Goal: Task Accomplishment & Management: Complete application form

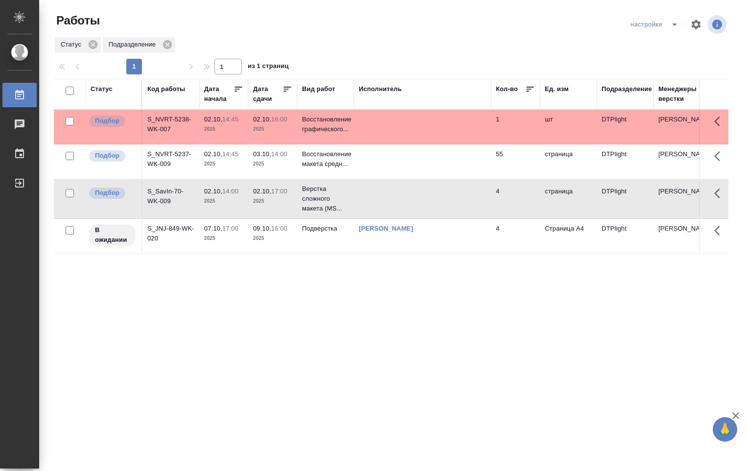
click at [373, 161] on td at bounding box center [422, 161] width 137 height 34
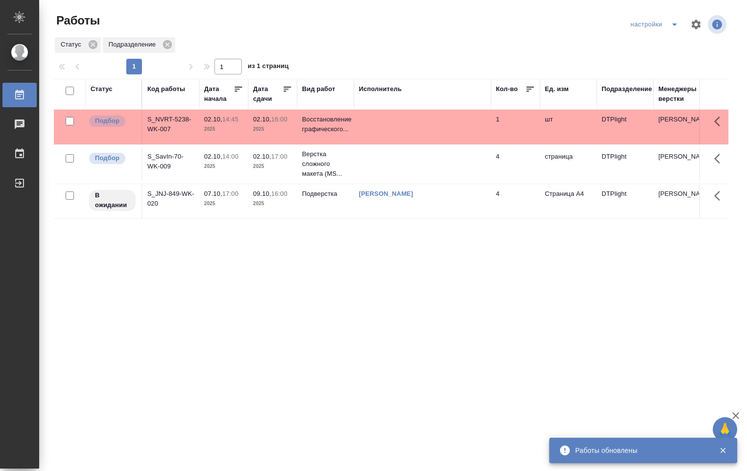
click at [399, 169] on td at bounding box center [422, 164] width 137 height 34
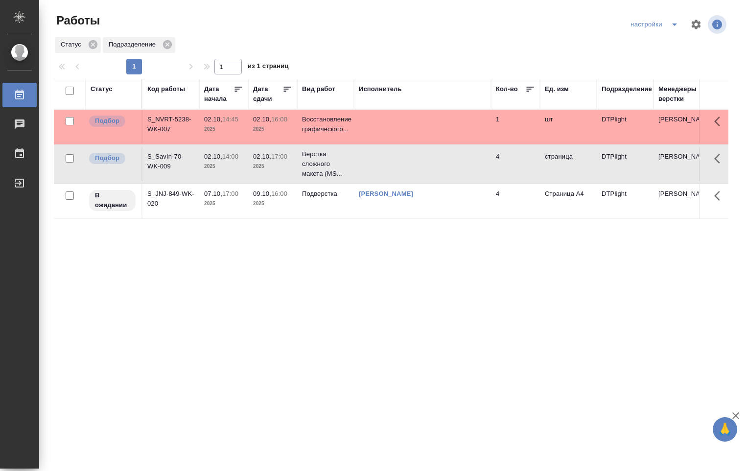
click at [396, 167] on td at bounding box center [422, 164] width 137 height 34
click at [384, 117] on td at bounding box center [422, 127] width 137 height 34
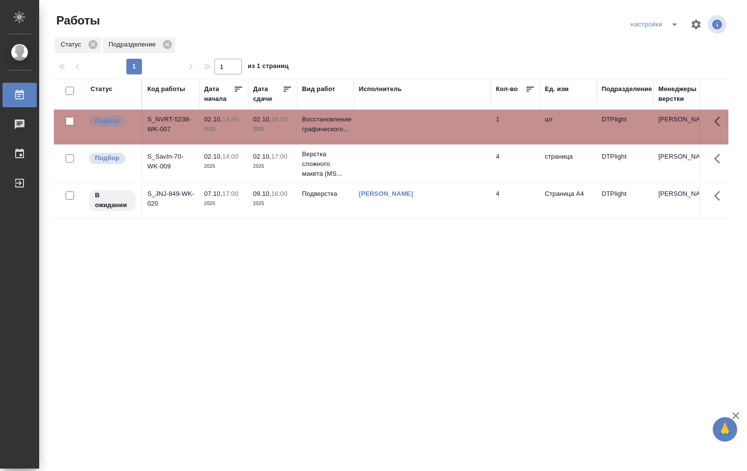
click at [384, 117] on td at bounding box center [422, 127] width 137 height 34
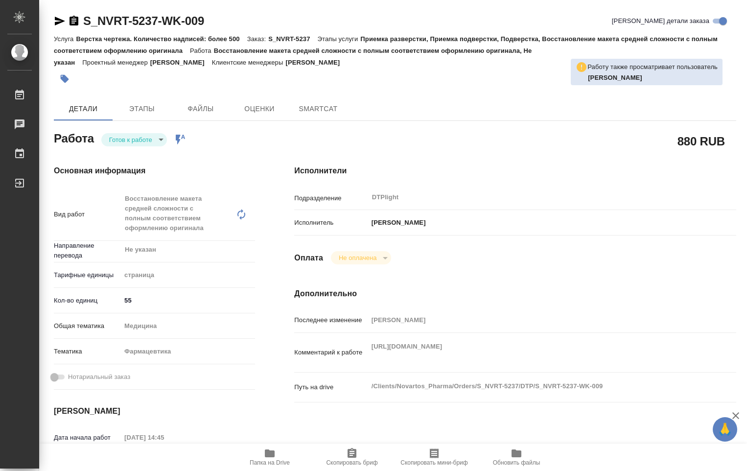
type textarea "x"
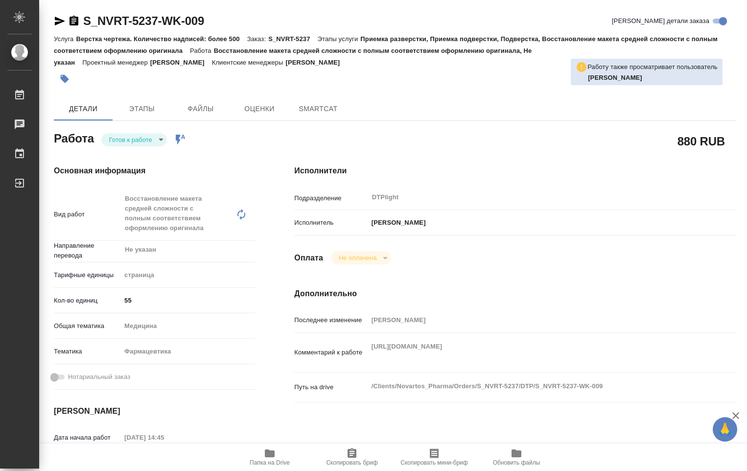
type textarea "x"
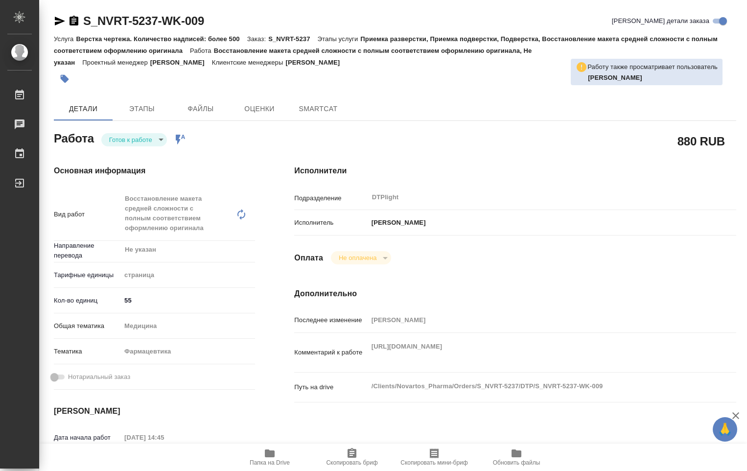
type textarea "x"
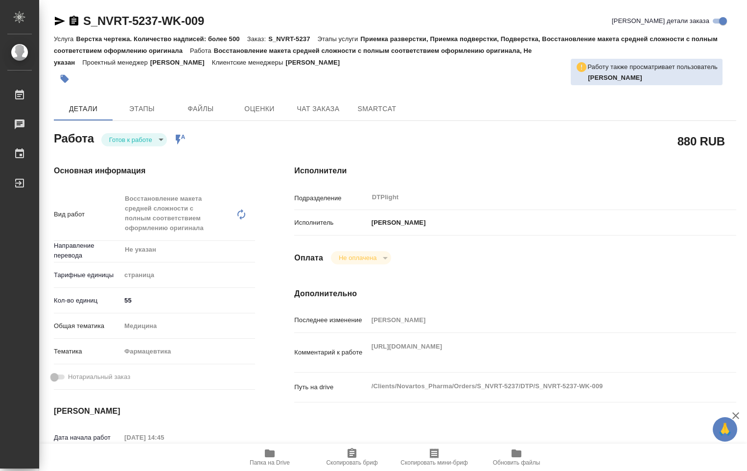
type textarea "x"
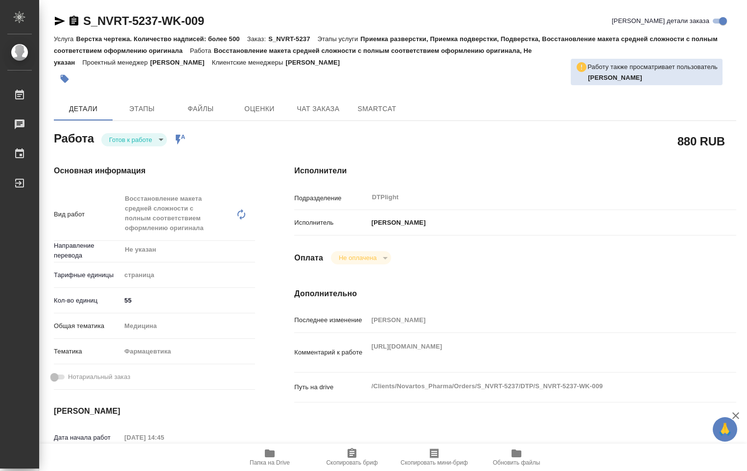
type textarea "x"
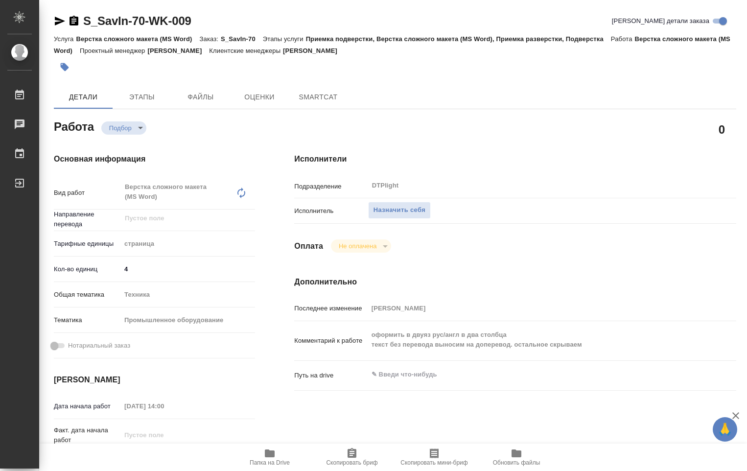
type textarea "x"
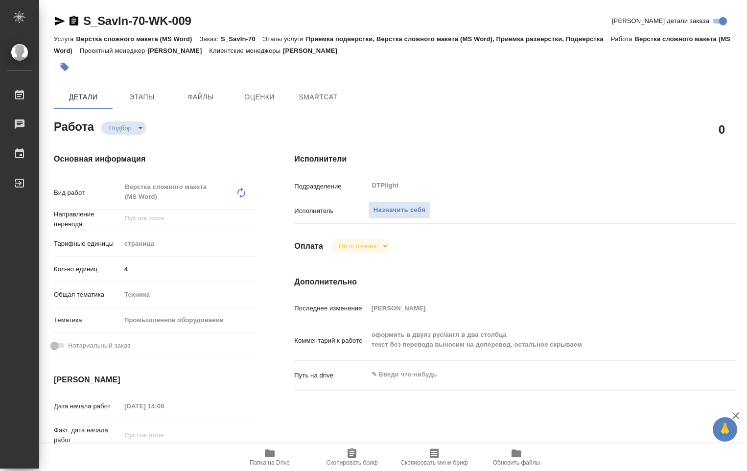
type textarea "x"
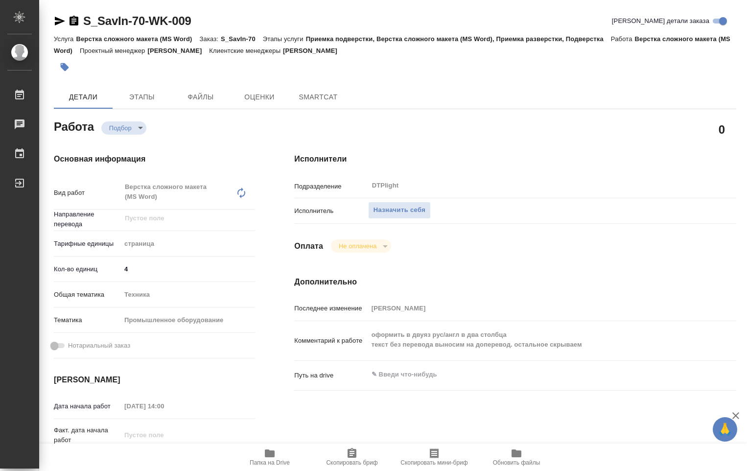
type textarea "x"
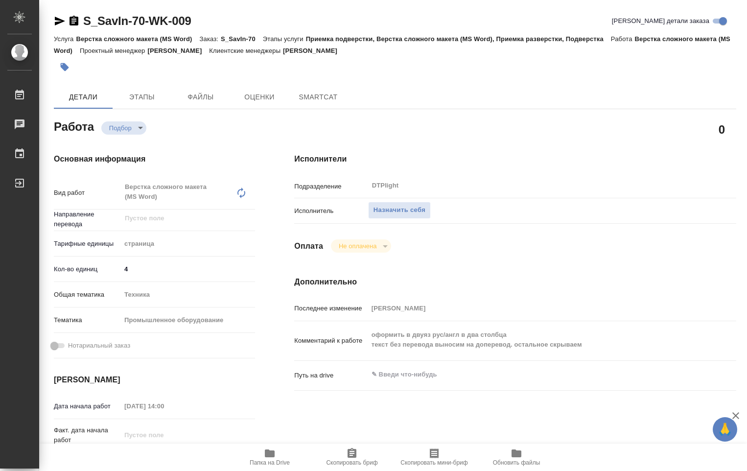
type textarea "x"
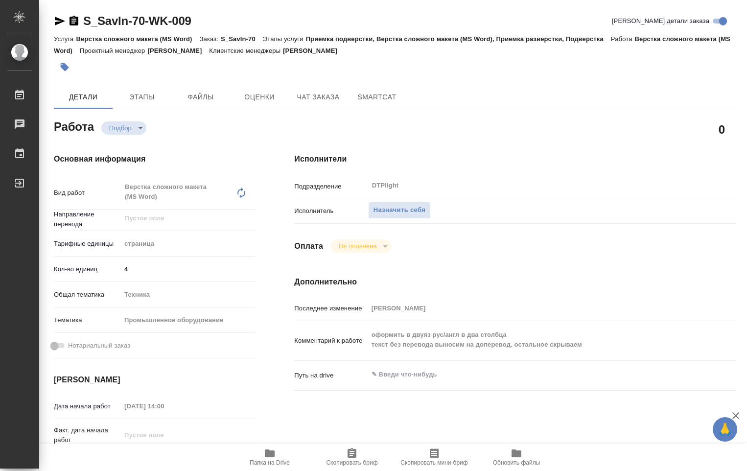
type textarea "x"
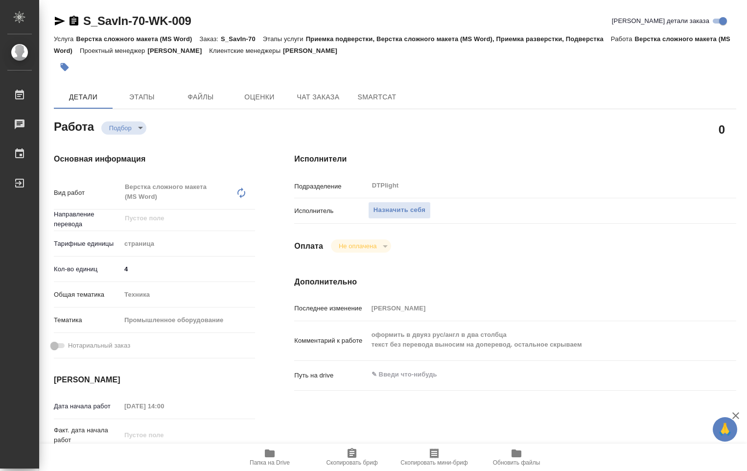
type textarea "x"
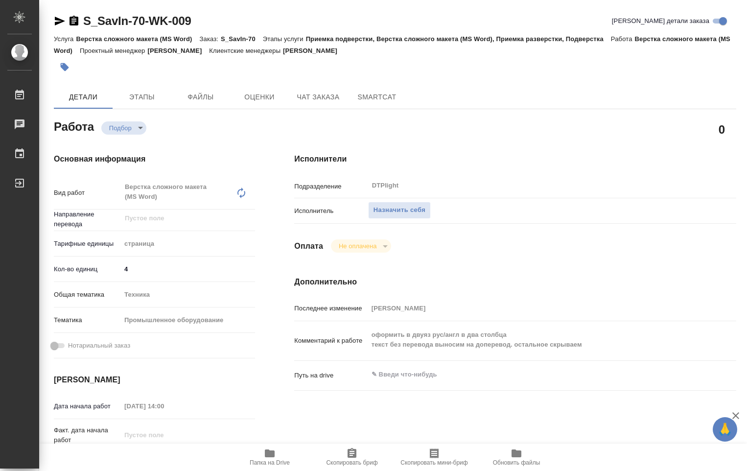
type textarea "x"
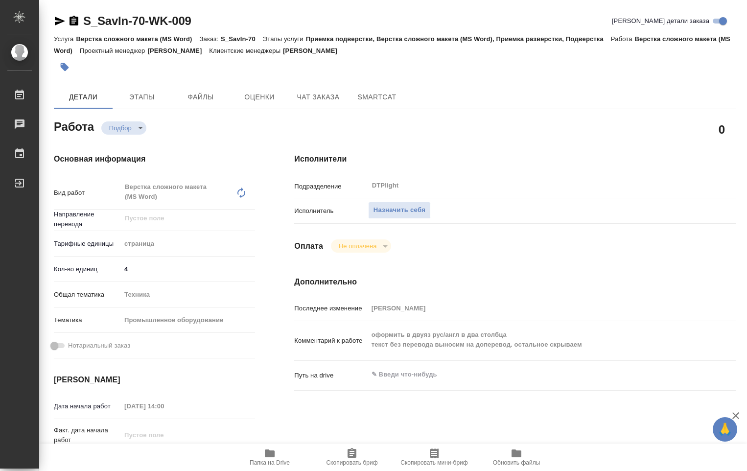
type textarea "x"
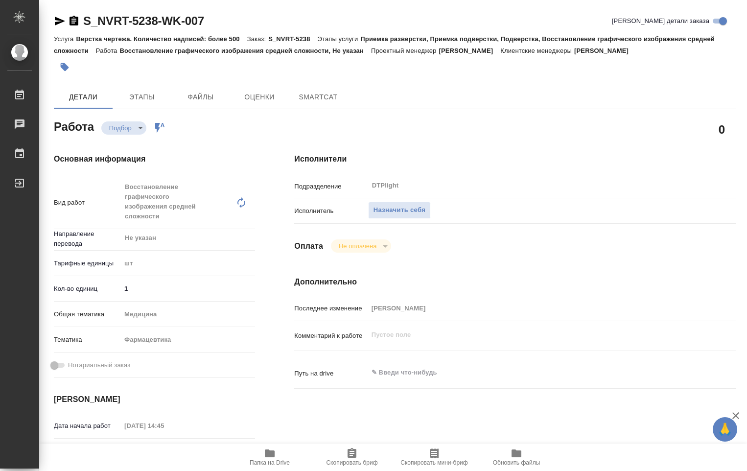
type textarea "x"
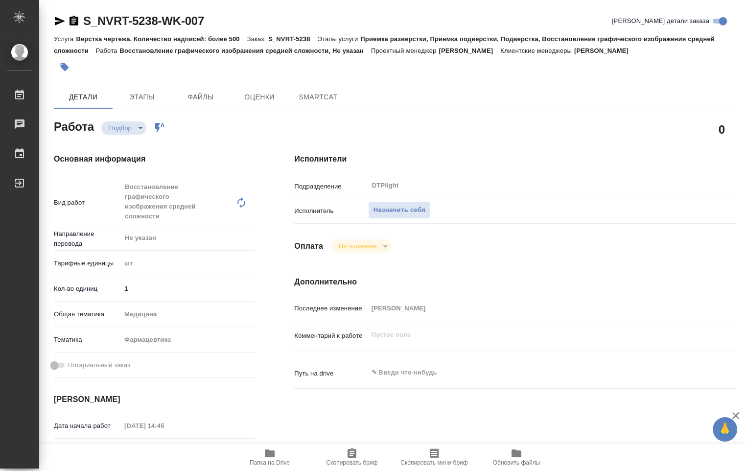
type textarea "x"
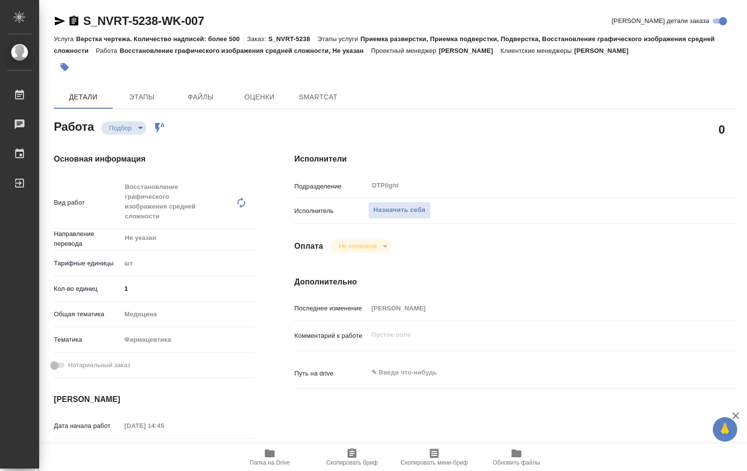
type textarea "x"
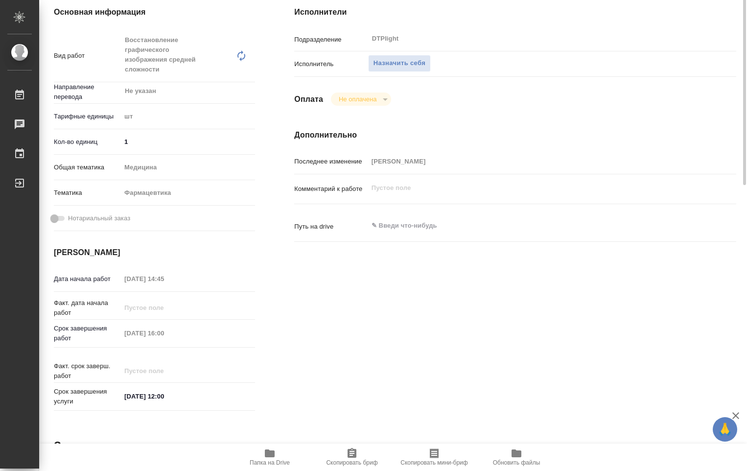
scroll to position [196, 0]
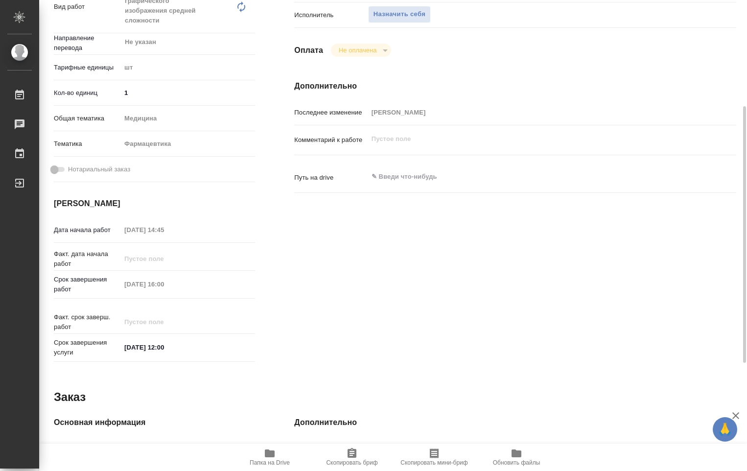
type textarea "x"
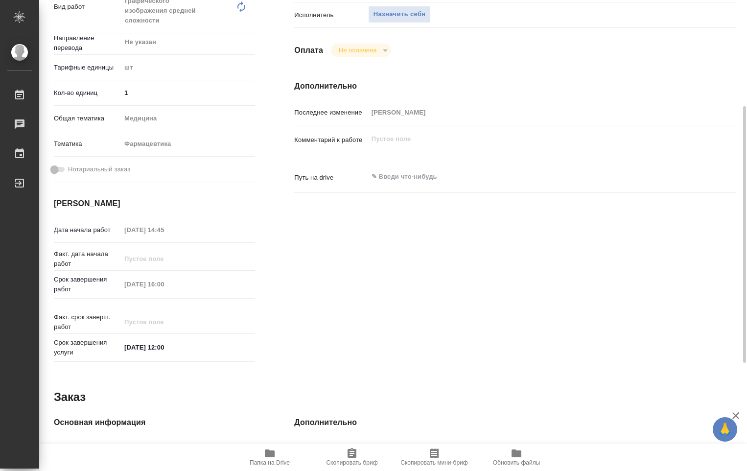
type textarea "x"
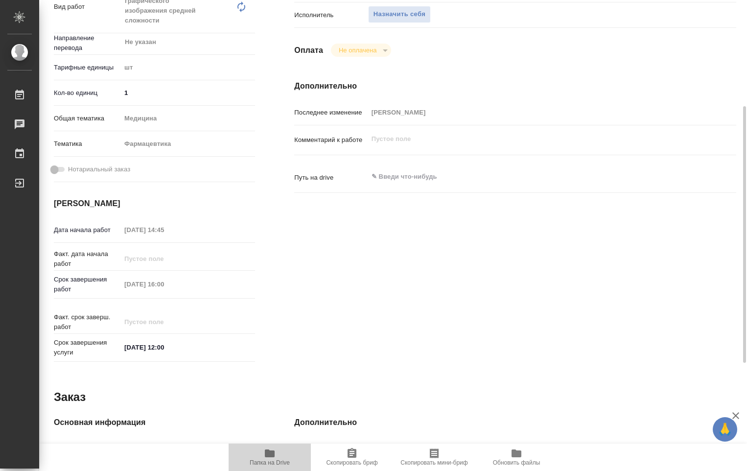
click at [268, 458] on icon "button" at bounding box center [270, 453] width 12 height 12
type textarea "x"
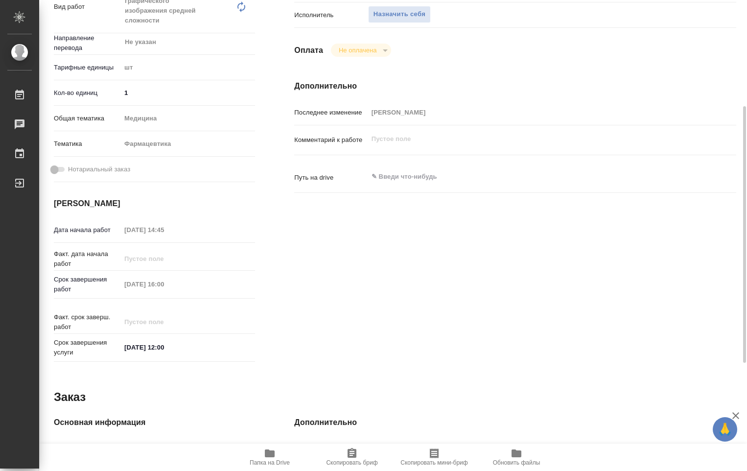
type textarea "x"
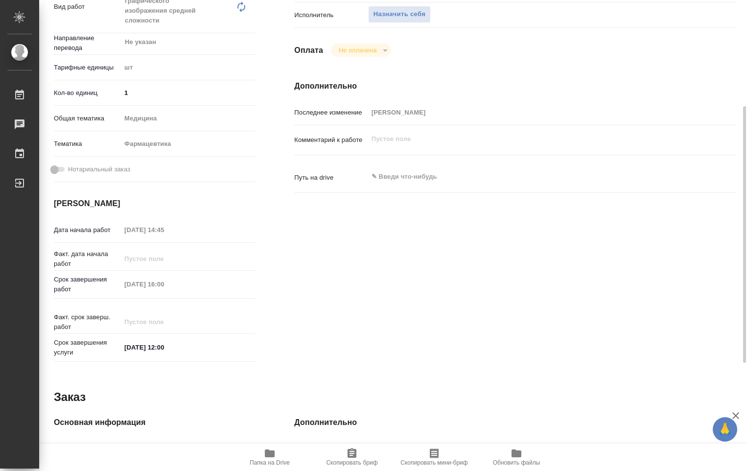
type textarea "x"
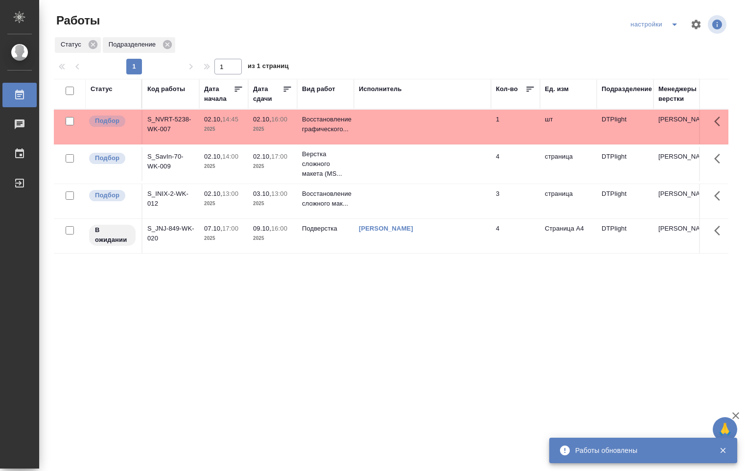
click at [366, 202] on td at bounding box center [422, 201] width 137 height 34
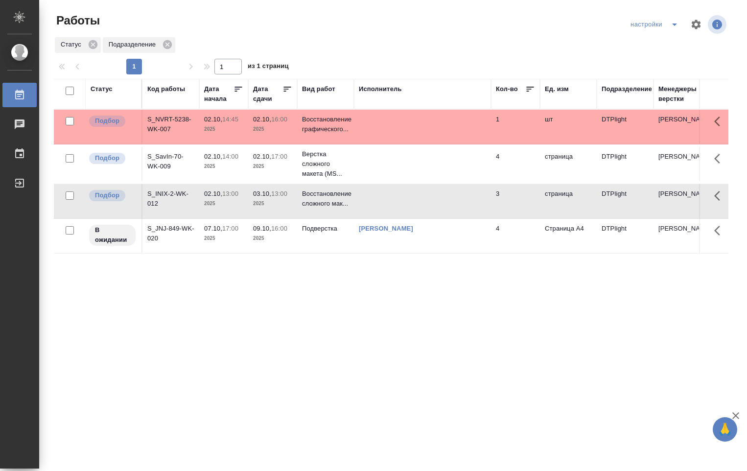
click at [365, 201] on td at bounding box center [422, 201] width 137 height 34
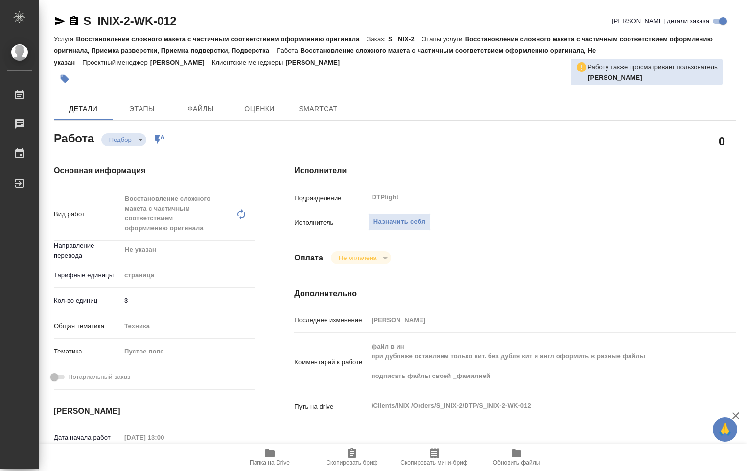
type textarea "x"
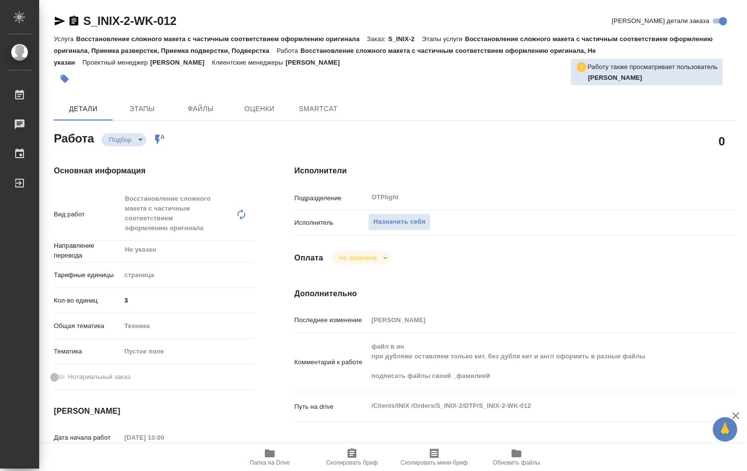
type textarea "x"
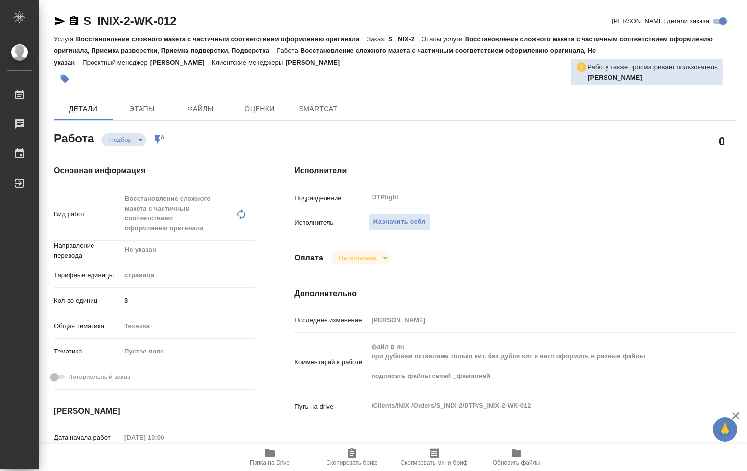
type textarea "x"
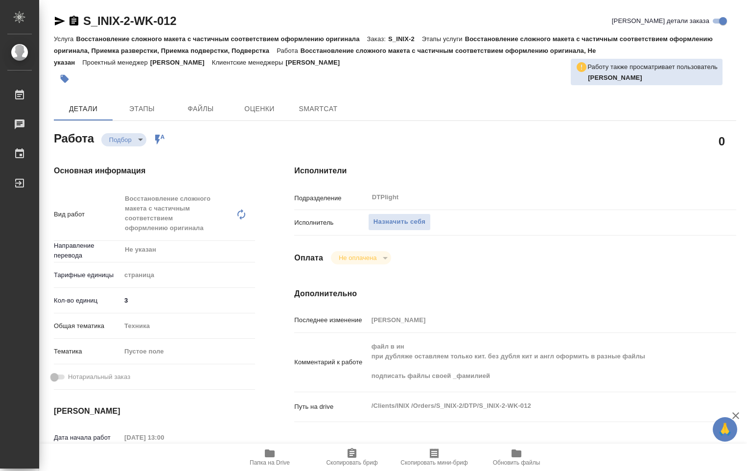
type textarea "x"
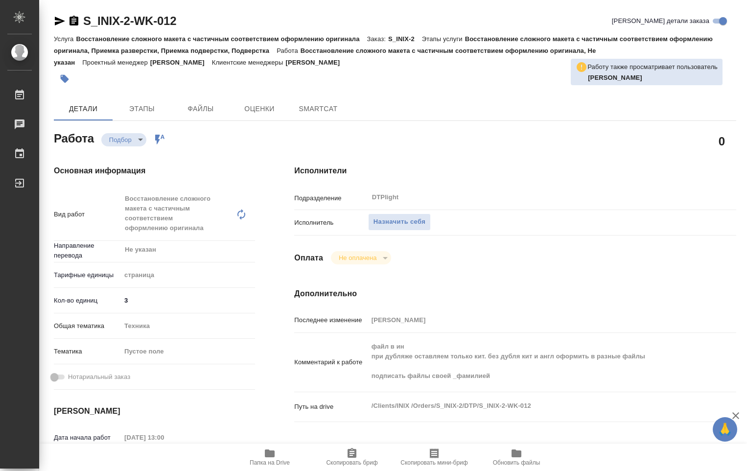
type textarea "x"
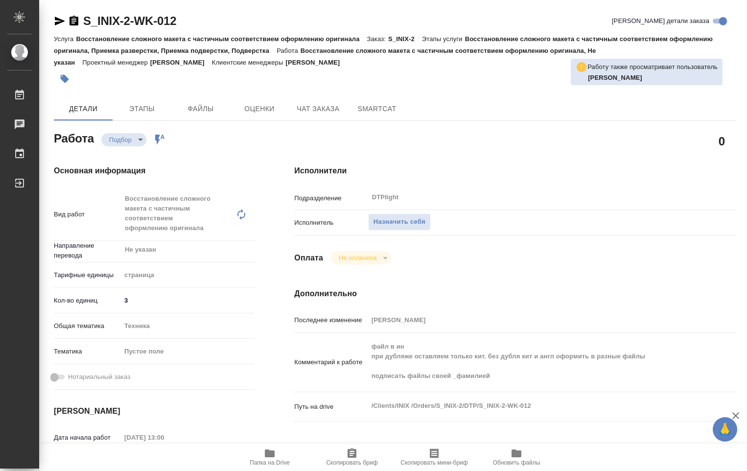
type textarea "x"
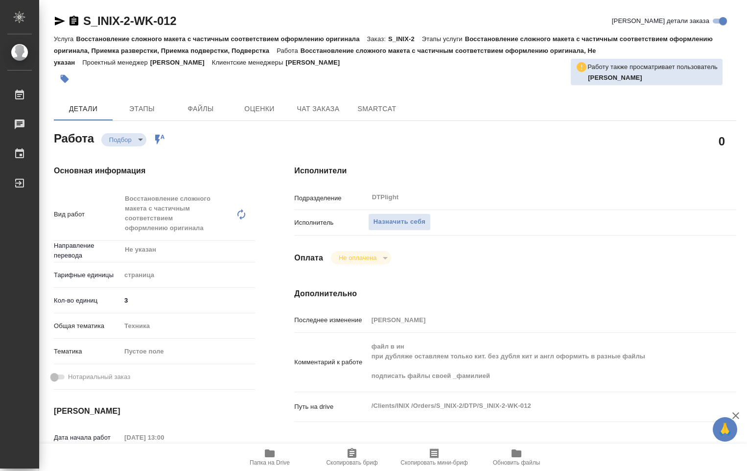
type textarea "x"
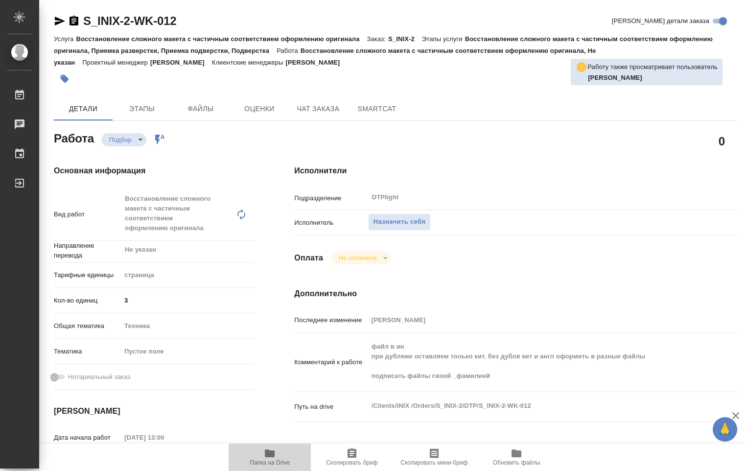
click at [272, 454] on icon "button" at bounding box center [270, 453] width 10 height 8
type textarea "x"
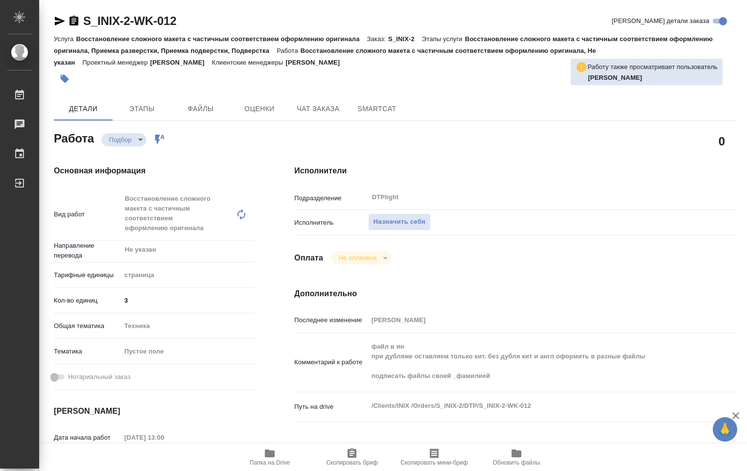
type textarea "x"
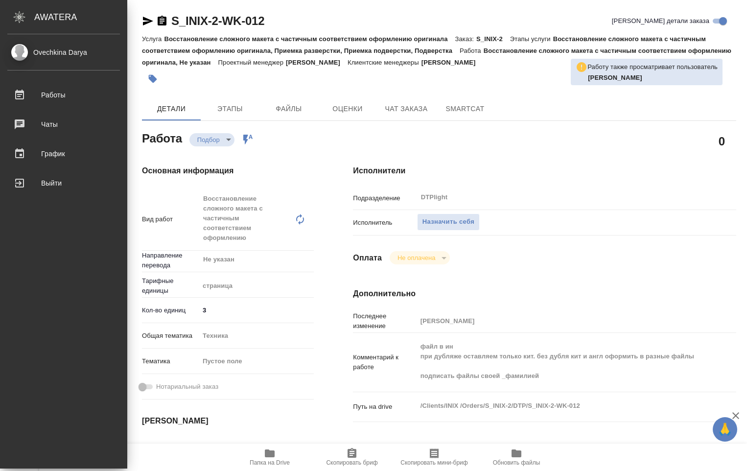
type textarea "x"
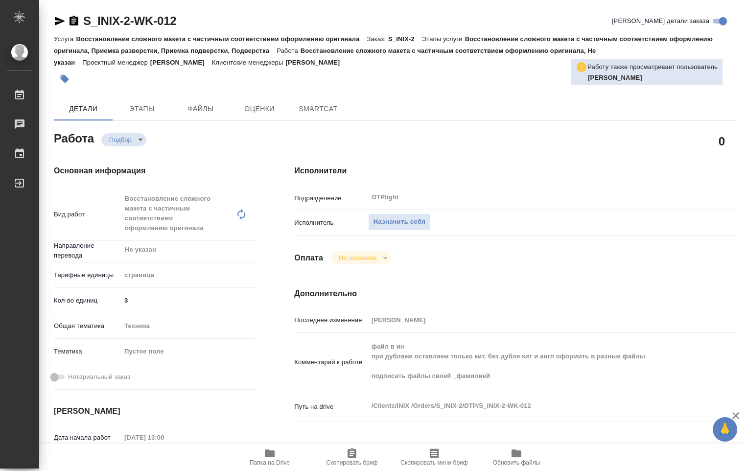
type textarea "x"
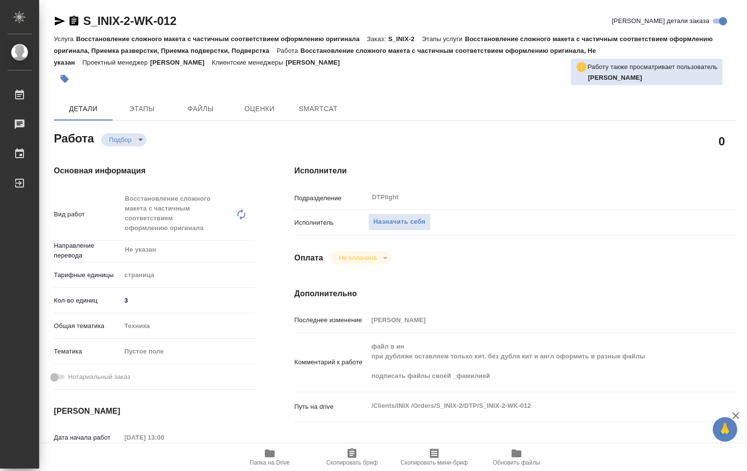
type textarea "x"
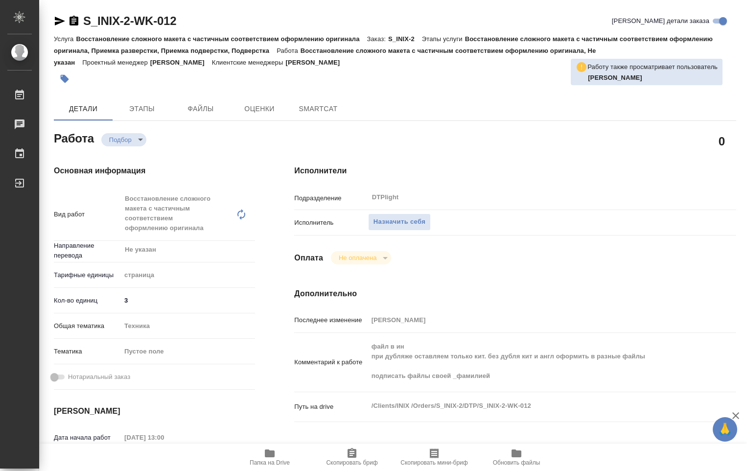
type textarea "x"
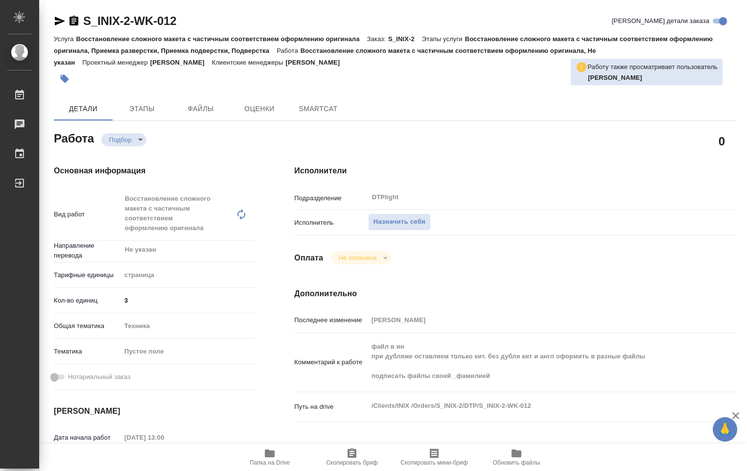
type textarea "x"
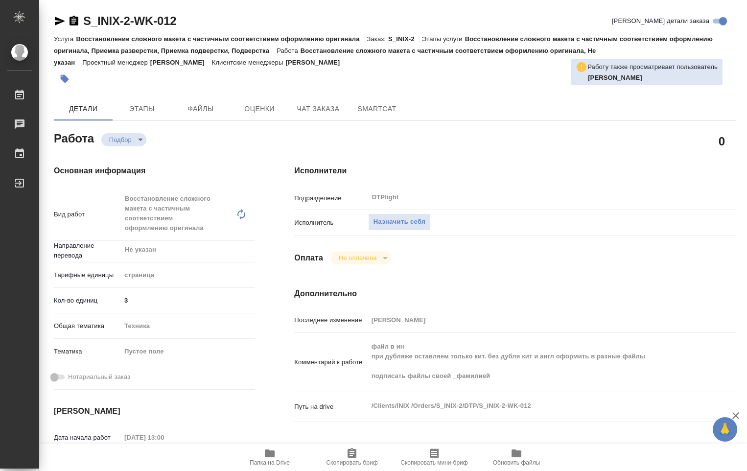
type textarea "x"
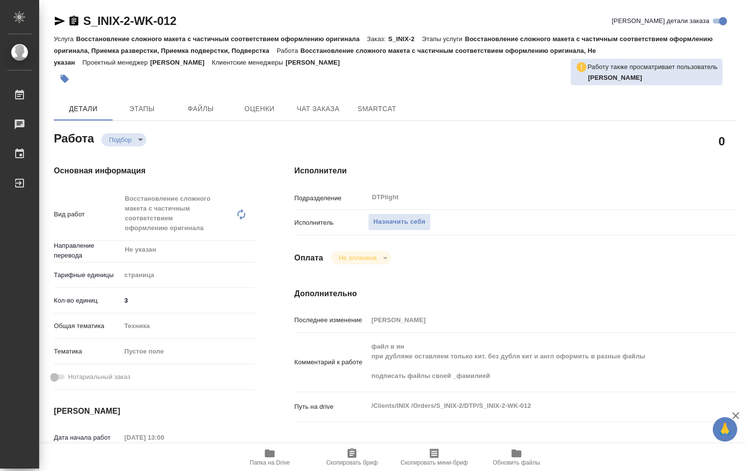
type textarea "x"
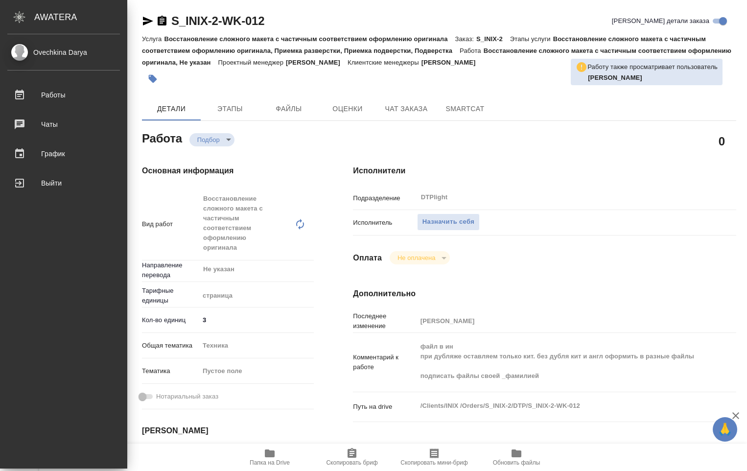
type textarea "x"
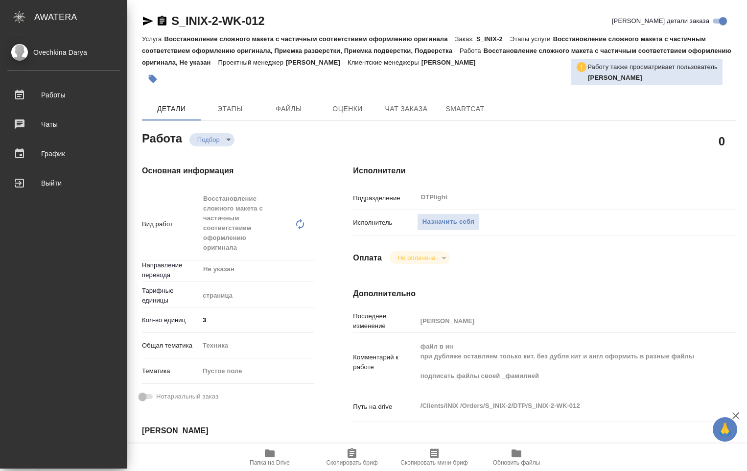
type textarea "x"
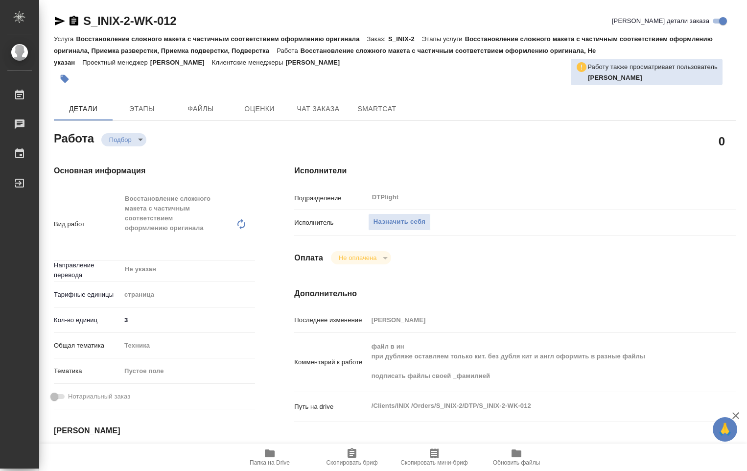
type textarea "x"
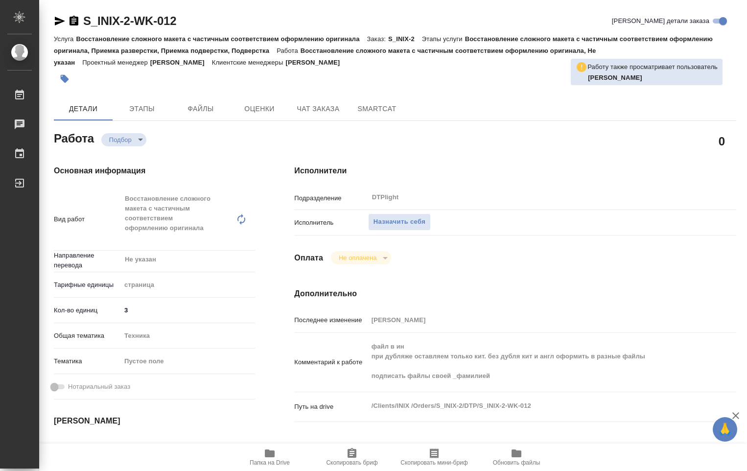
type textarea "x"
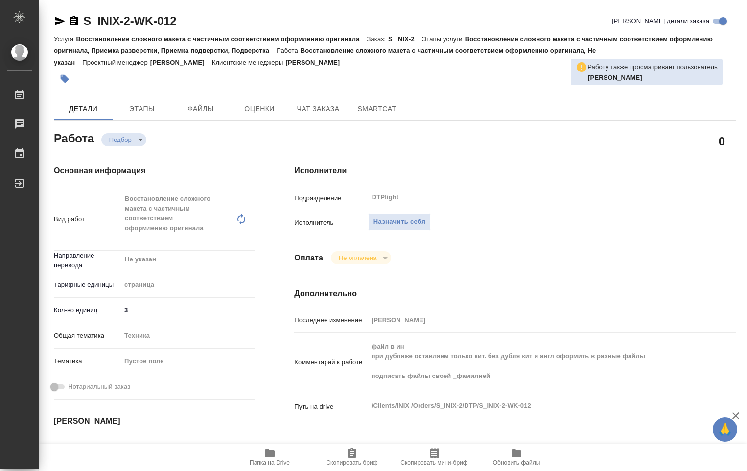
type textarea "x"
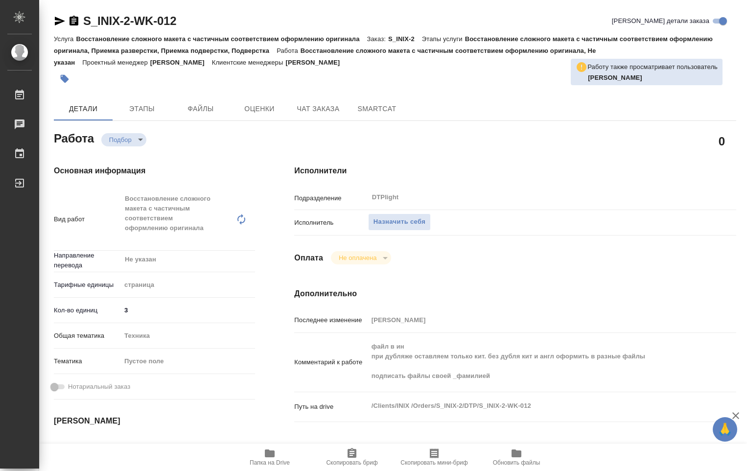
type textarea "x"
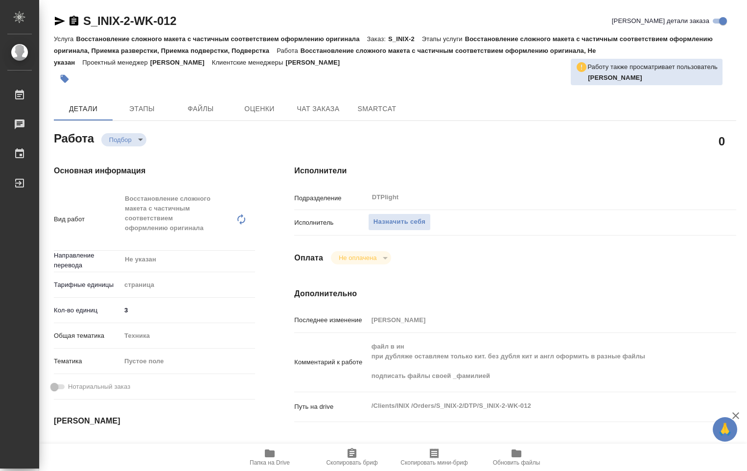
type textarea "x"
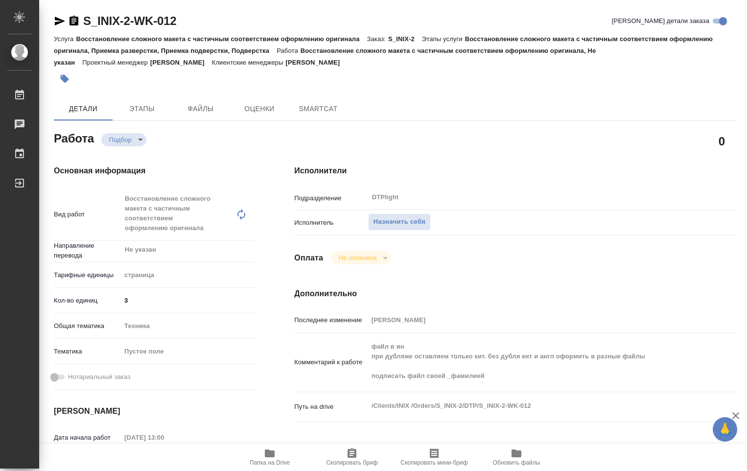
type textarea "x"
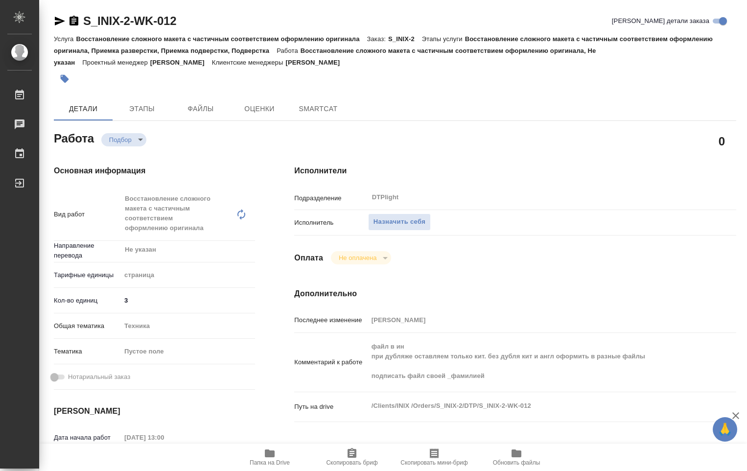
type textarea "x"
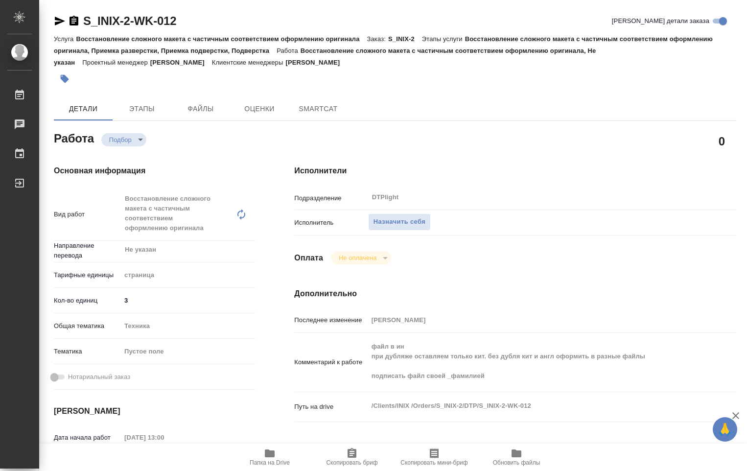
type textarea "x"
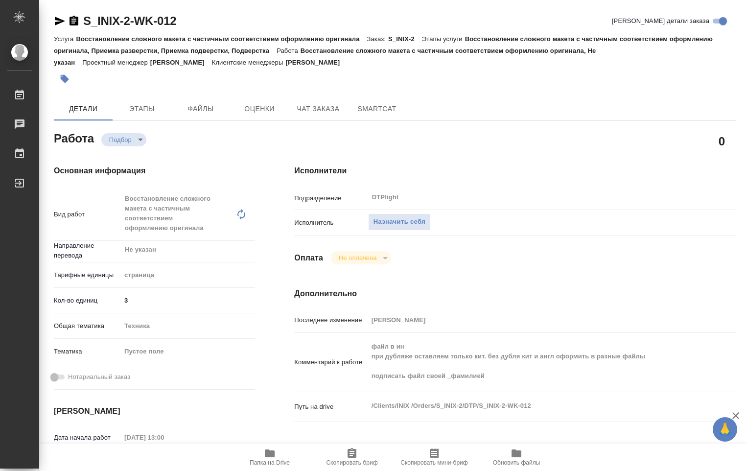
type textarea "x"
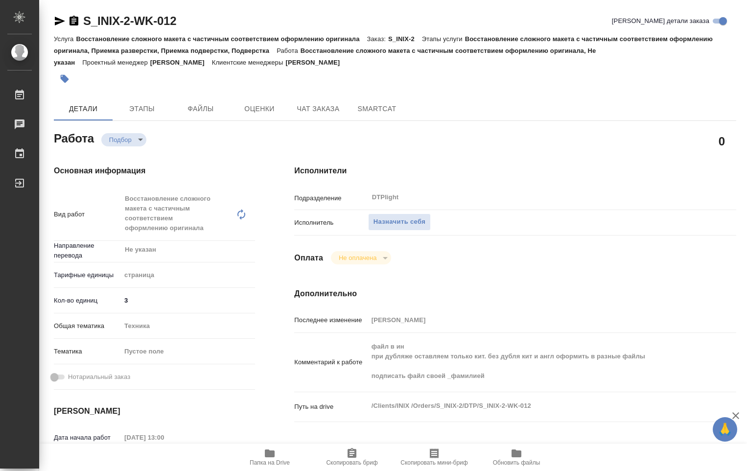
type textarea "x"
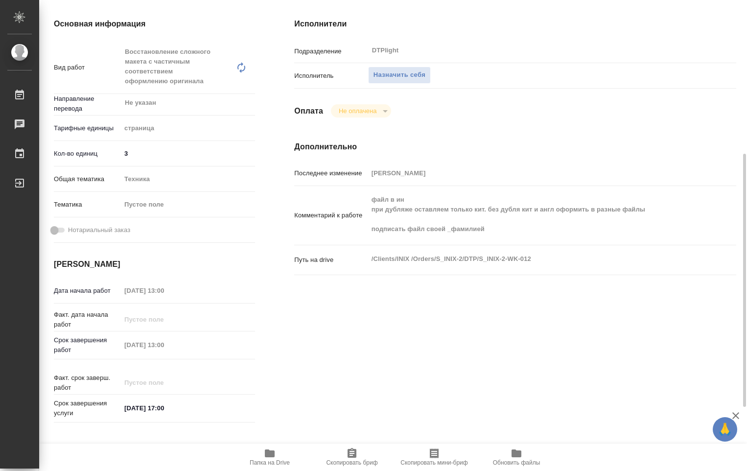
scroll to position [196, 0]
